Goal: Task Accomplishment & Management: Use online tool/utility

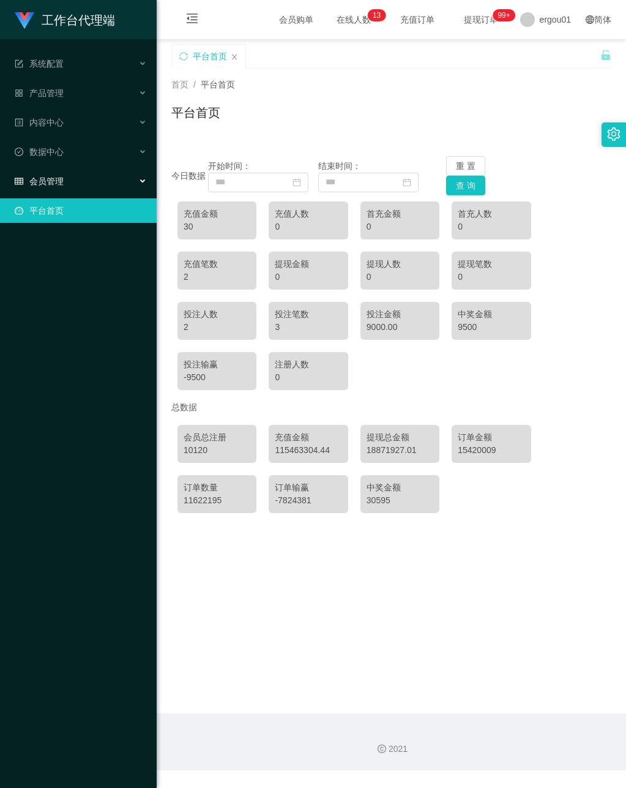
click at [39, 176] on span "会员管理" at bounding box center [39, 181] width 49 height 10
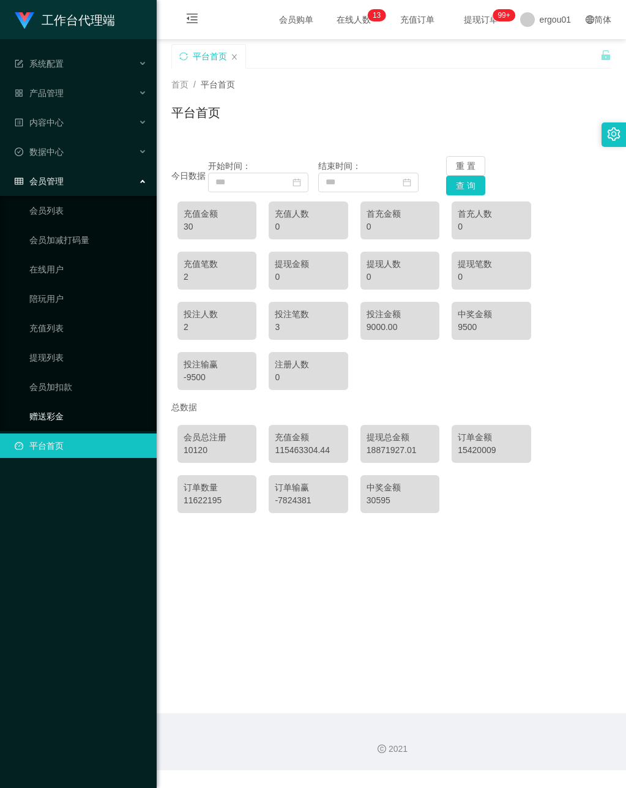
click at [52, 406] on link "赠送彩金" at bounding box center [87, 416] width 117 height 24
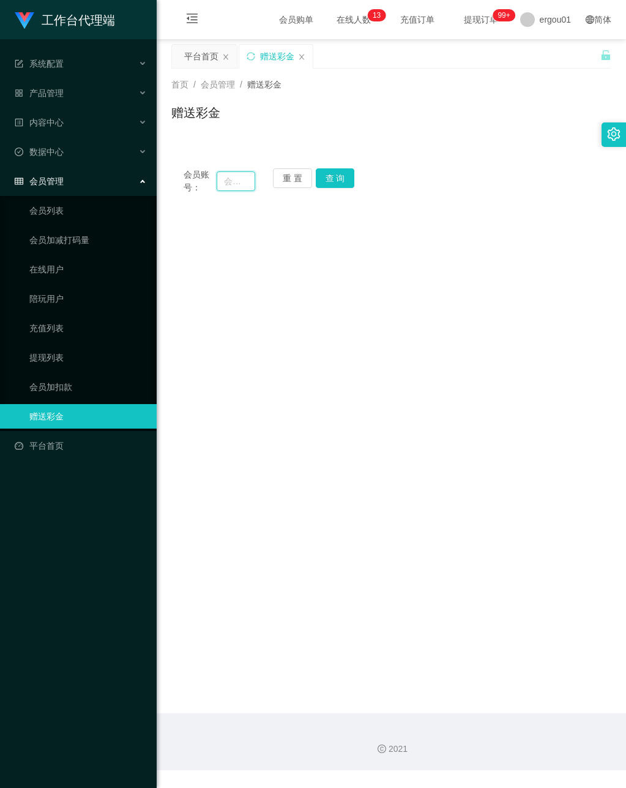
click at [230, 179] on input "text" at bounding box center [236, 181] width 38 height 20
paste input "453577040"
type input "453577040"
click at [341, 174] on button "查 询" at bounding box center [335, 178] width 39 height 20
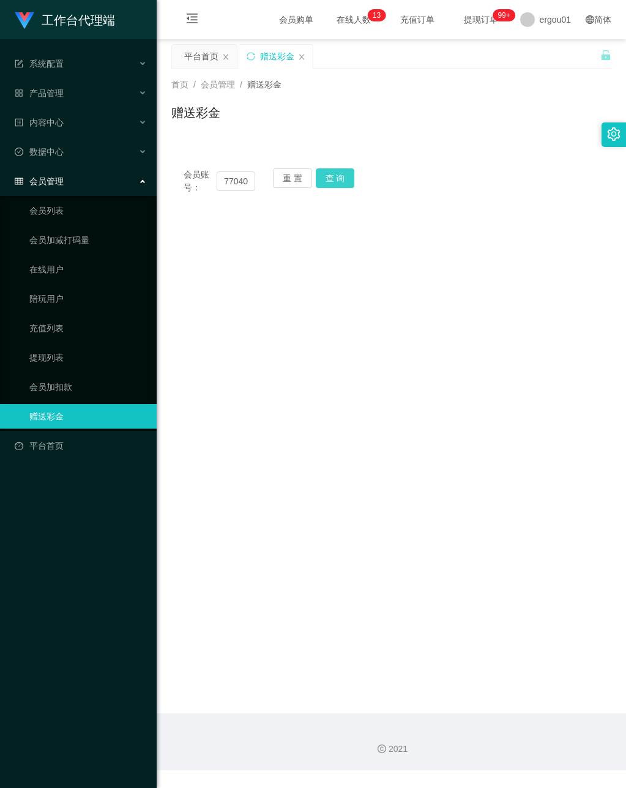
scroll to position [0, 0]
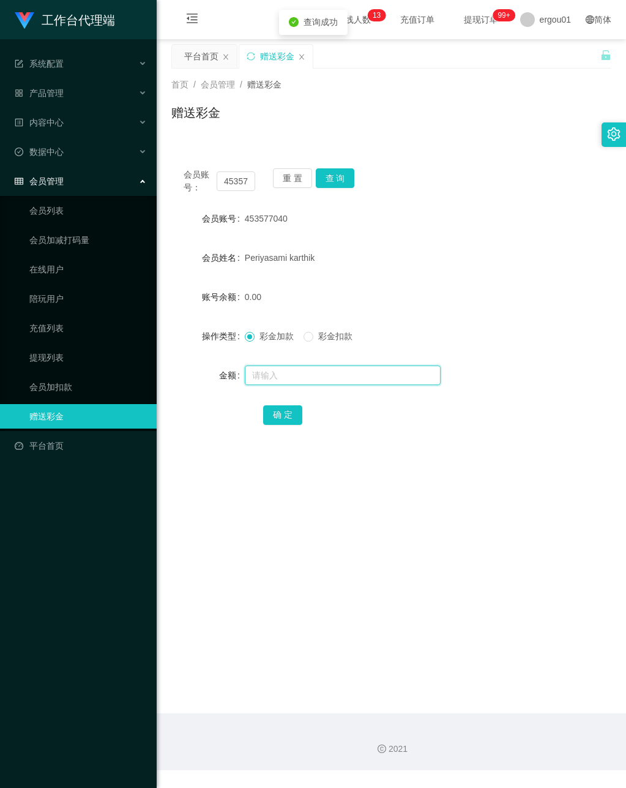
click at [277, 376] on input "text" at bounding box center [343, 375] width 196 height 20
type input "200"
click at [277, 417] on button "确 定" at bounding box center [282, 415] width 39 height 20
